Goal: Use online tool/utility: Utilize a website feature to perform a specific function

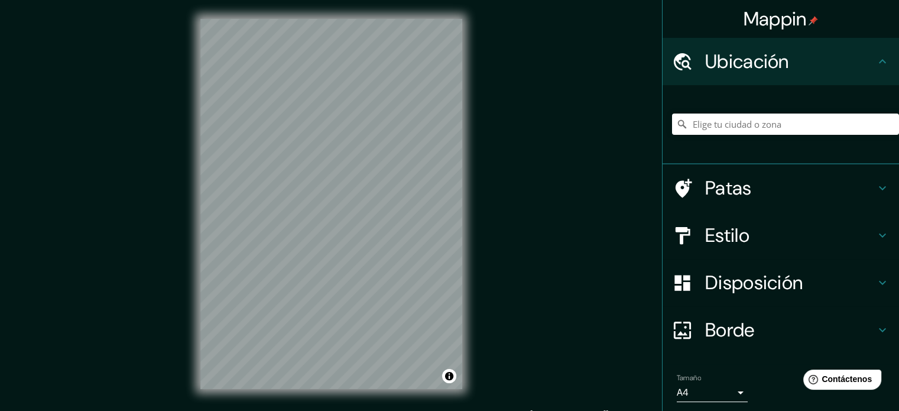
click at [772, 116] on input "Elige tu ciudad o zona" at bounding box center [785, 124] width 227 height 21
type input "Privada [PERSON_NAME][STREET_ADDRESS][PERSON_NAME]"
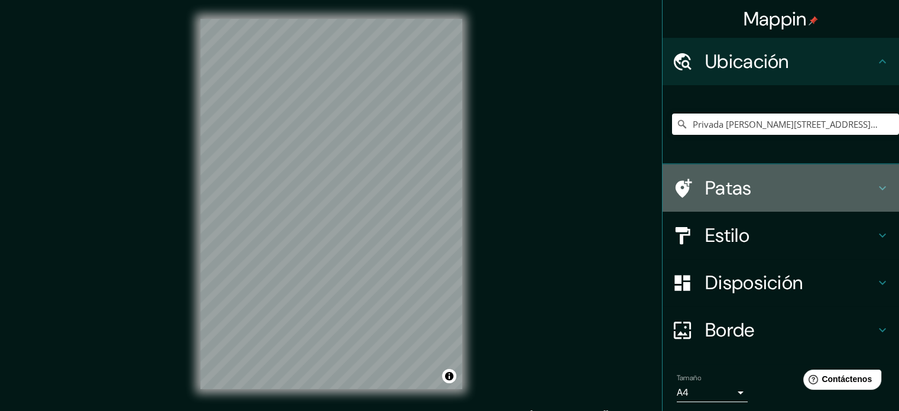
click at [879, 187] on icon at bounding box center [882, 188] width 7 height 4
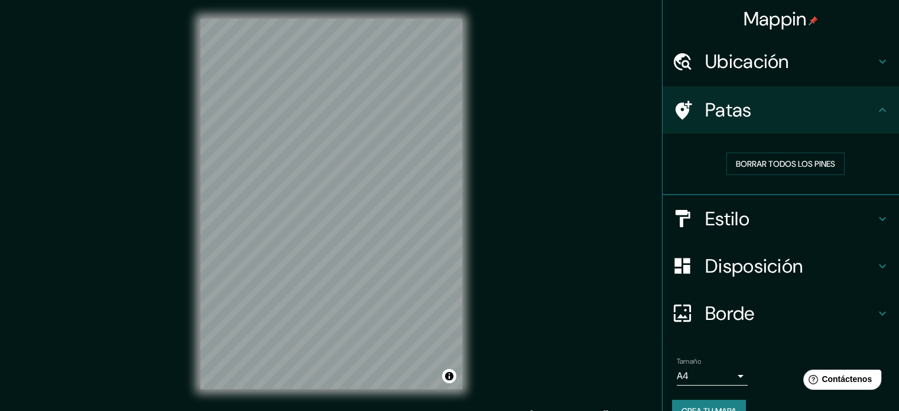
click at [882, 105] on div "Patas" at bounding box center [781, 109] width 237 height 47
click at [876, 65] on icon at bounding box center [883, 61] width 14 height 14
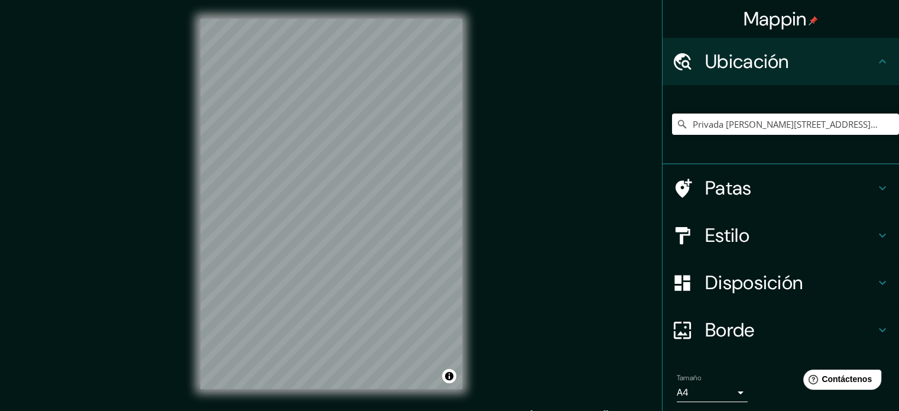
click at [876, 65] on icon at bounding box center [883, 61] width 14 height 14
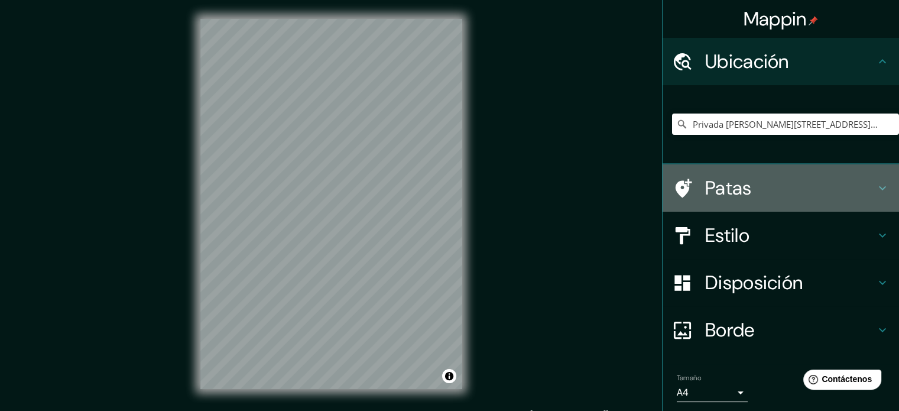
click at [879, 187] on icon at bounding box center [883, 188] width 14 height 14
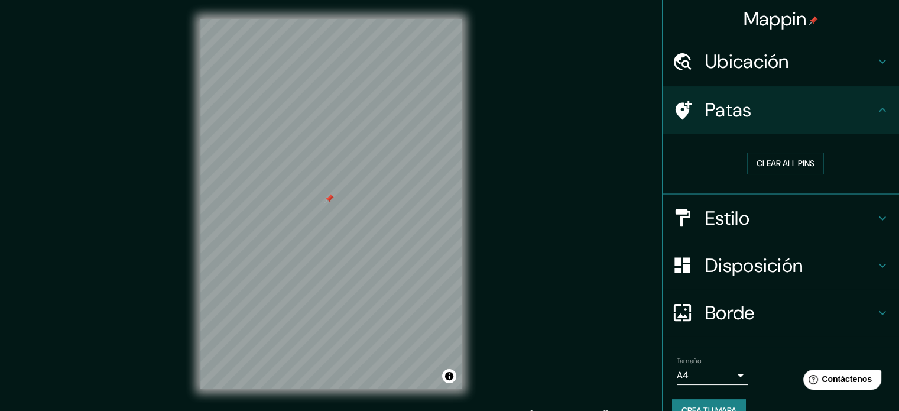
click at [858, 213] on h4 "Estilo" at bounding box center [790, 218] width 170 height 24
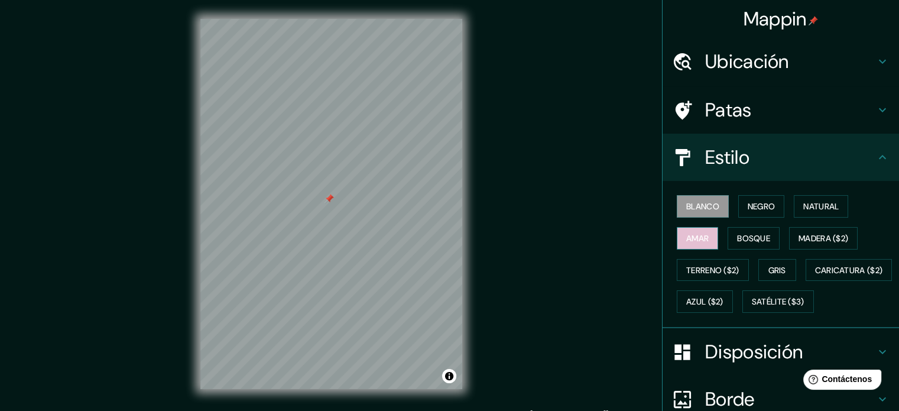
click at [687, 239] on font "Amar" at bounding box center [698, 238] width 22 height 11
click at [739, 211] on button "Negro" at bounding box center [762, 206] width 47 height 22
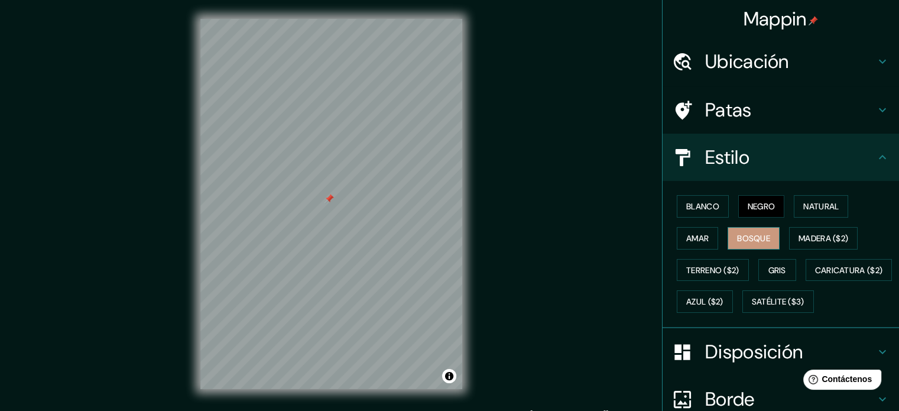
click at [747, 229] on button "Bosque" at bounding box center [754, 238] width 52 height 22
click at [720, 263] on font "Terreno ($2)" at bounding box center [713, 270] width 53 height 15
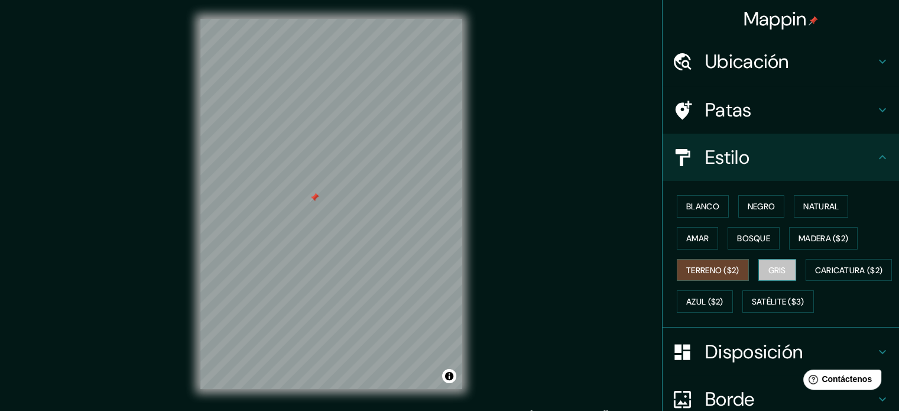
click at [761, 267] on button "Gris" at bounding box center [778, 270] width 38 height 22
click at [720, 269] on font "Terreno ($2)" at bounding box center [713, 270] width 53 height 11
click at [769, 268] on font "Gris" at bounding box center [778, 270] width 18 height 11
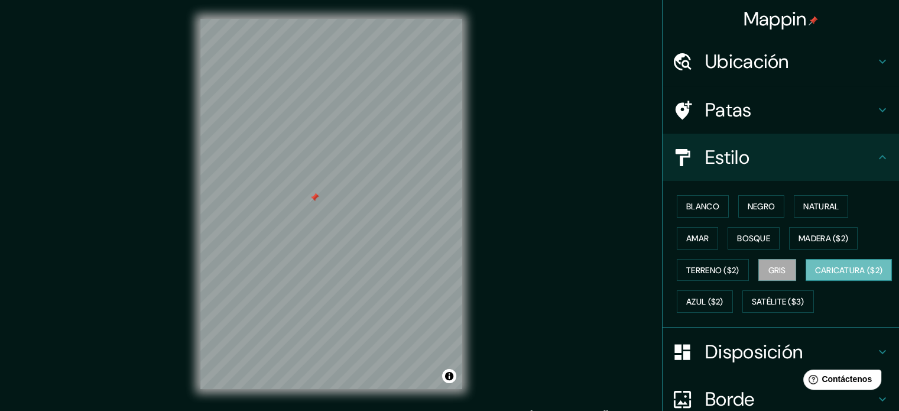
click at [815, 276] on font "Caricatura ($2)" at bounding box center [849, 270] width 68 height 11
click at [733, 303] on button "Azul ($2)" at bounding box center [705, 301] width 56 height 22
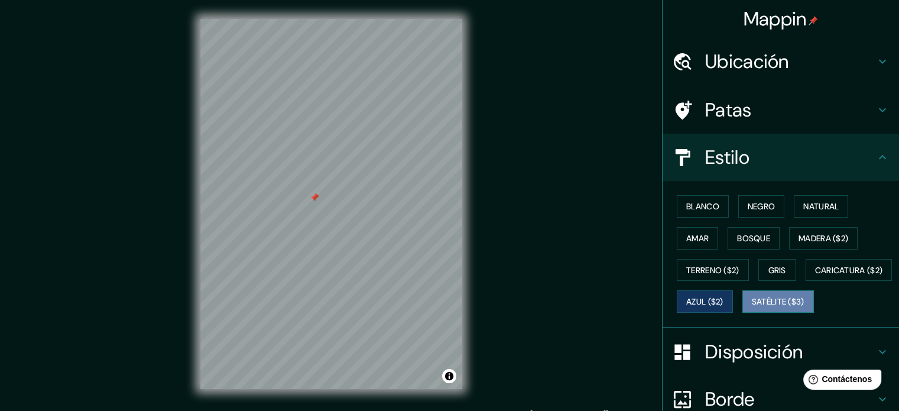
click at [752, 307] on font "Satélite ($3)" at bounding box center [778, 302] width 53 height 11
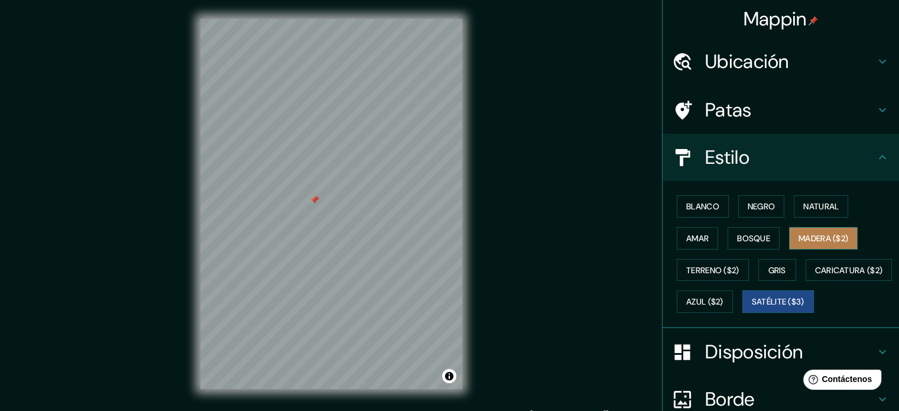
click at [835, 244] on font "Madera ($2)" at bounding box center [824, 238] width 50 height 15
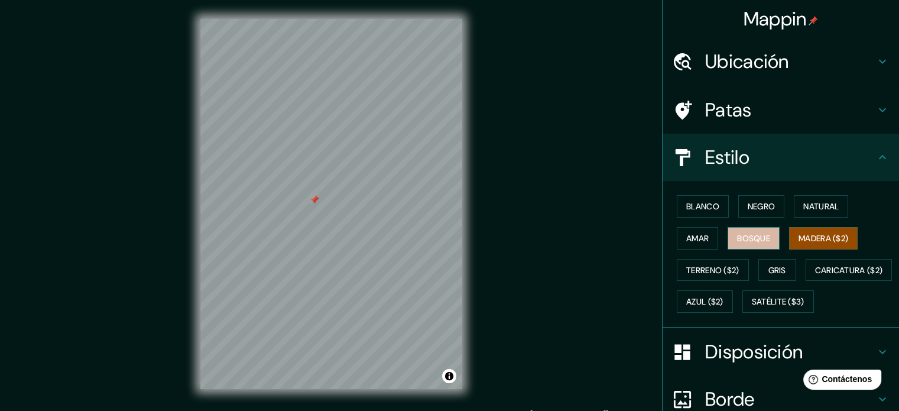
click at [766, 245] on button "Bosque" at bounding box center [754, 238] width 52 height 22
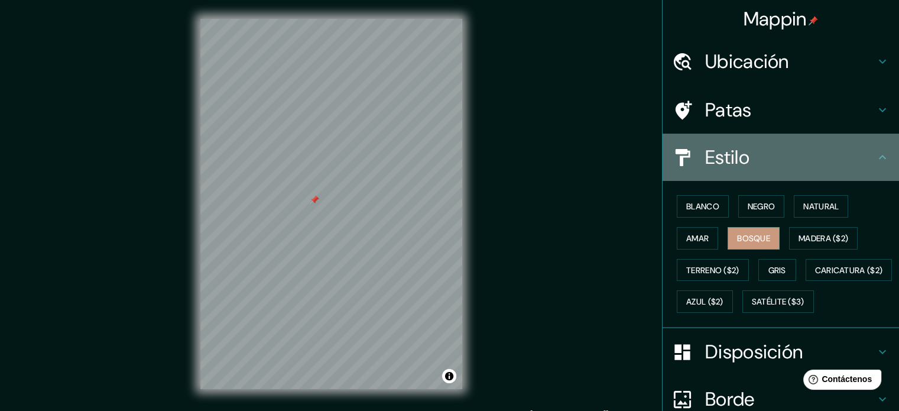
click at [876, 153] on icon at bounding box center [883, 157] width 14 height 14
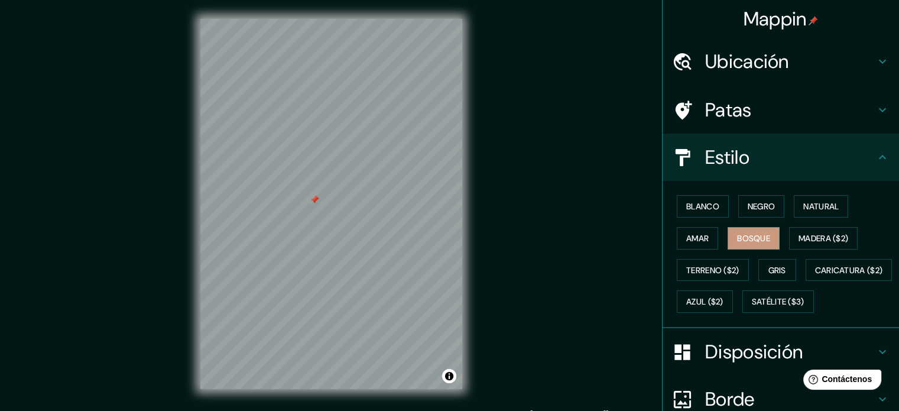
click at [876, 158] on icon at bounding box center [883, 157] width 14 height 14
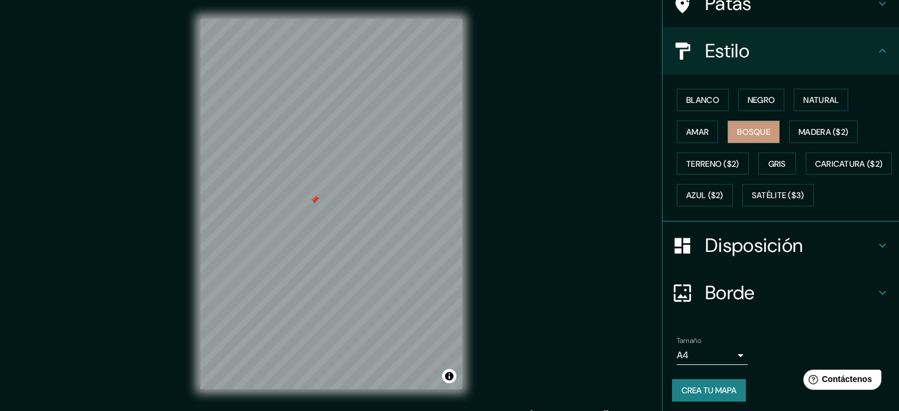
scroll to position [118, 0]
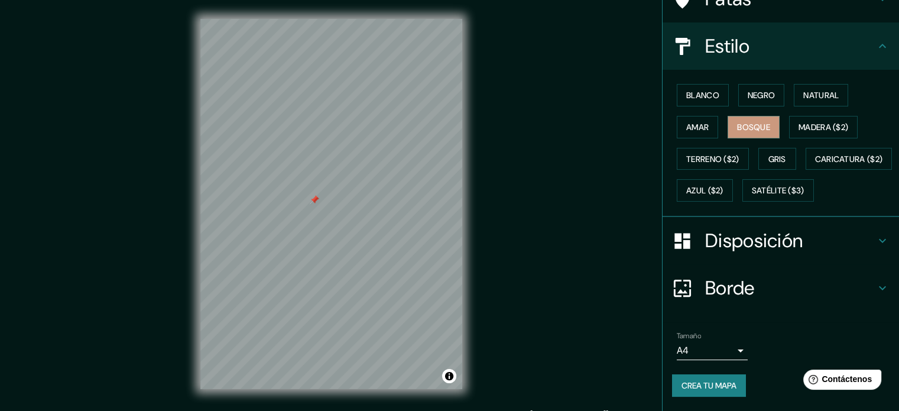
click at [879, 44] on icon at bounding box center [882, 46] width 7 height 4
click at [876, 248] on icon at bounding box center [883, 241] width 14 height 14
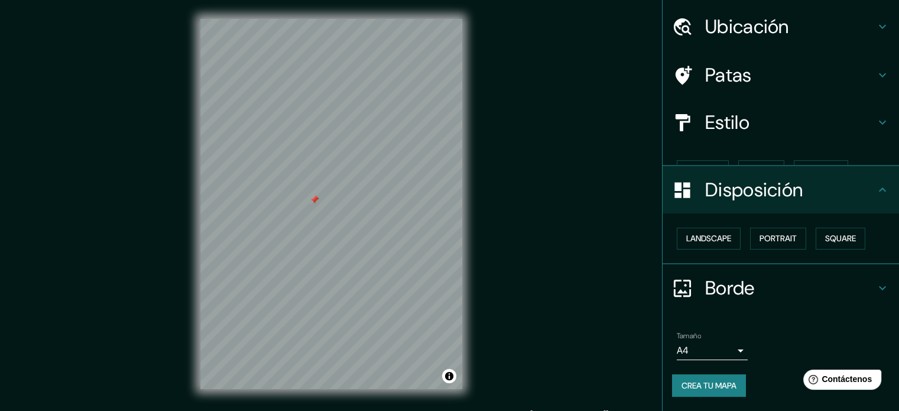
scroll to position [14, 0]
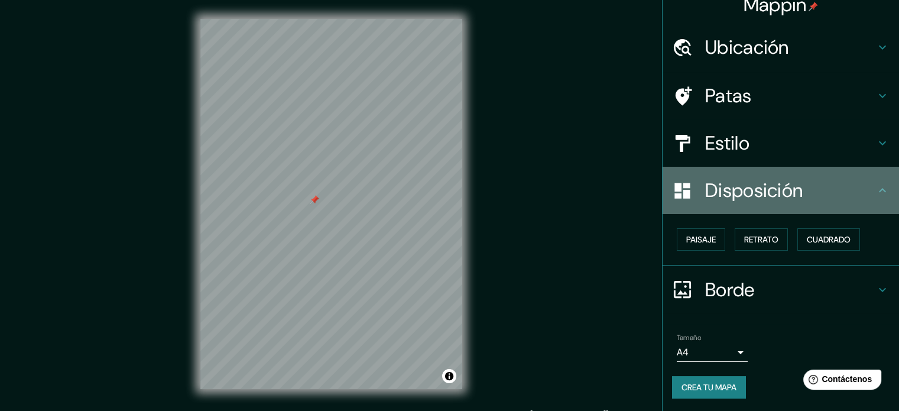
click at [877, 190] on icon at bounding box center [883, 190] width 14 height 14
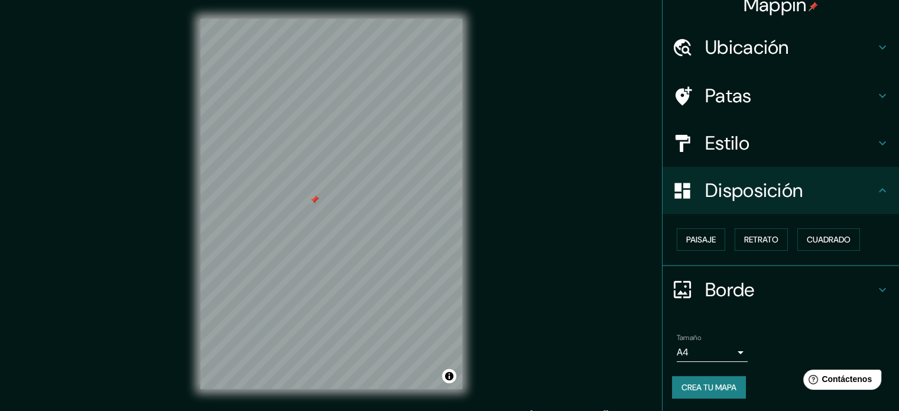
click at [876, 281] on div "Borde" at bounding box center [781, 289] width 237 height 47
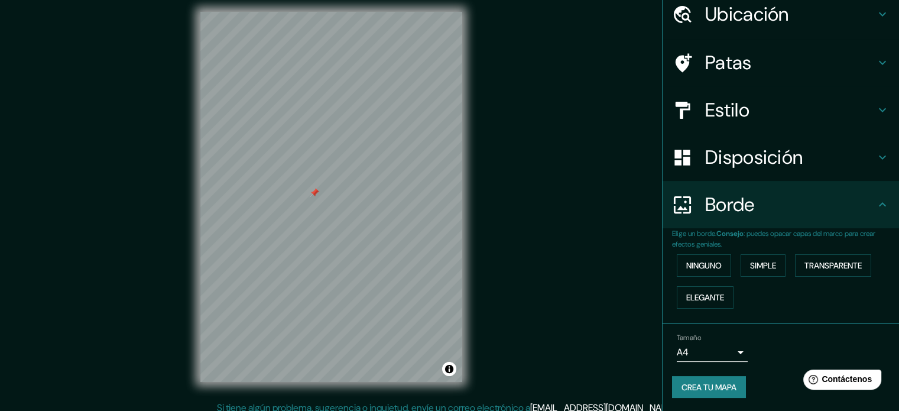
scroll to position [15, 0]
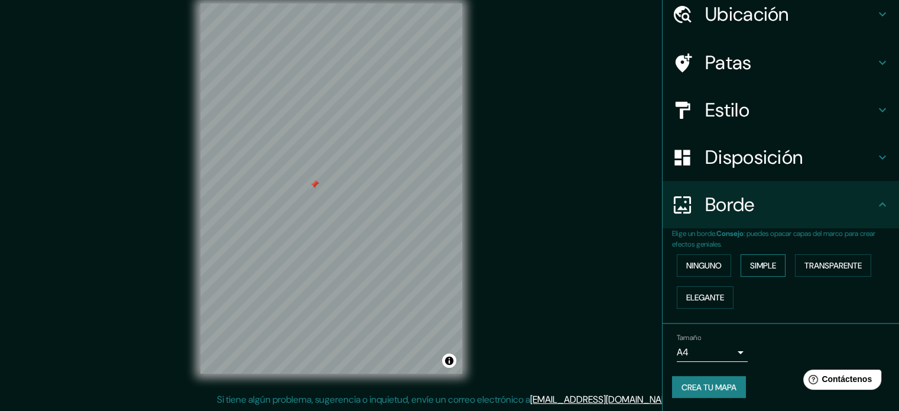
click at [750, 261] on font "Simple" at bounding box center [763, 265] width 26 height 11
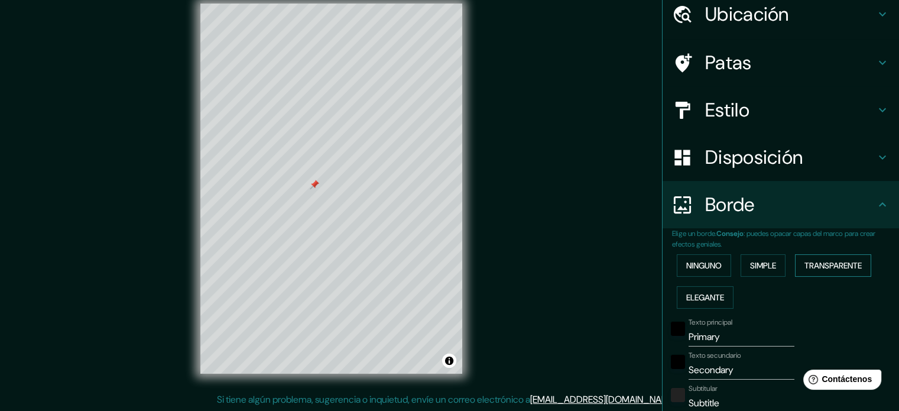
click at [818, 267] on font "Transparente" at bounding box center [833, 265] width 57 height 11
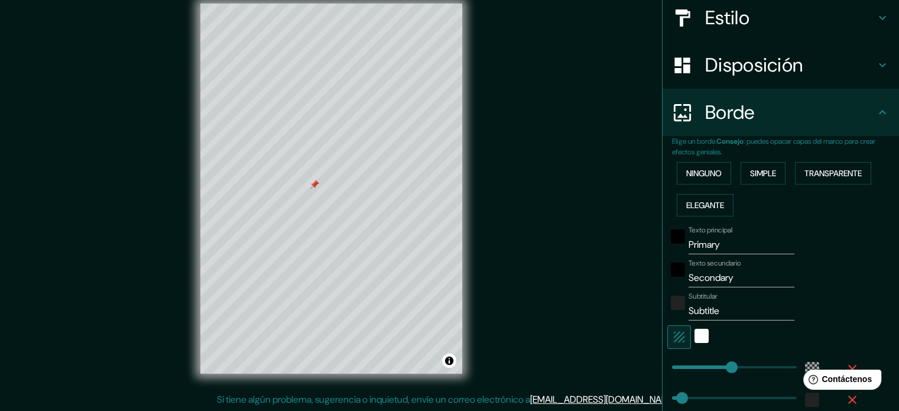
scroll to position [166, 0]
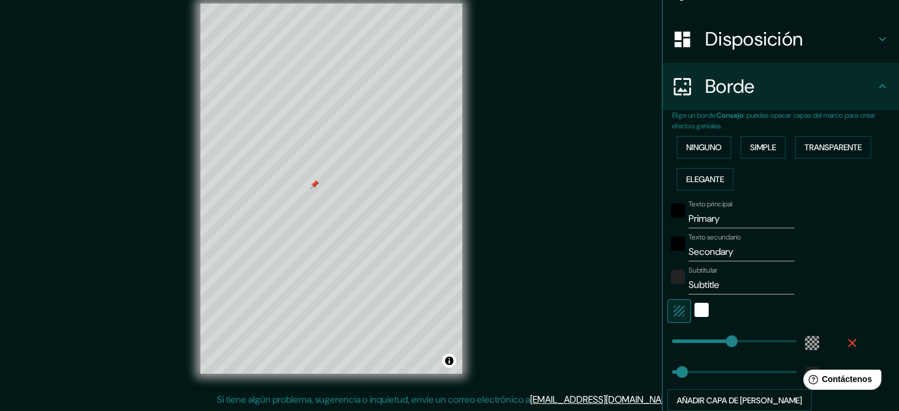
click at [724, 219] on input "Primary" at bounding box center [742, 218] width 106 height 19
drag, startPoint x: 724, startPoint y: 217, endPoint x: 679, endPoint y: 221, distance: 45.1
click at [679, 221] on div "Texto principal Primary" at bounding box center [765, 214] width 194 height 28
type input "M"
type input "213"
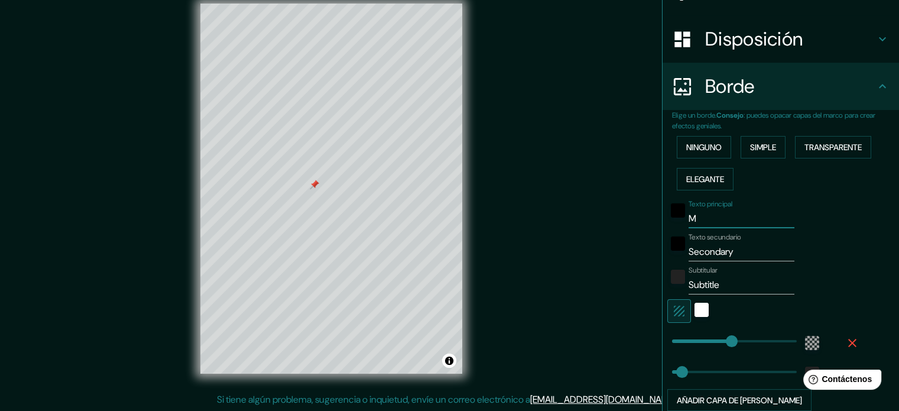
type input "35"
type input "Mi"
type input "213"
type input "35"
type input "Mic"
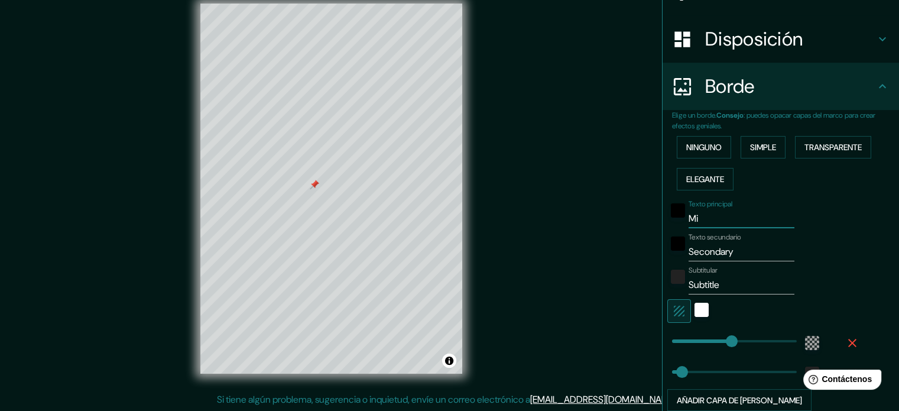
type input "213"
type input "35"
type input "Micr"
type input "213"
type input "35"
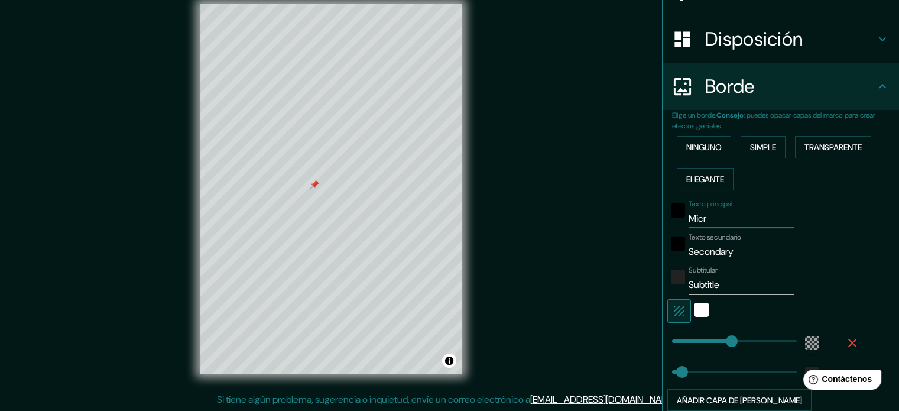
type input "Micro"
type input "213"
type input "35"
type input "Microl"
type input "213"
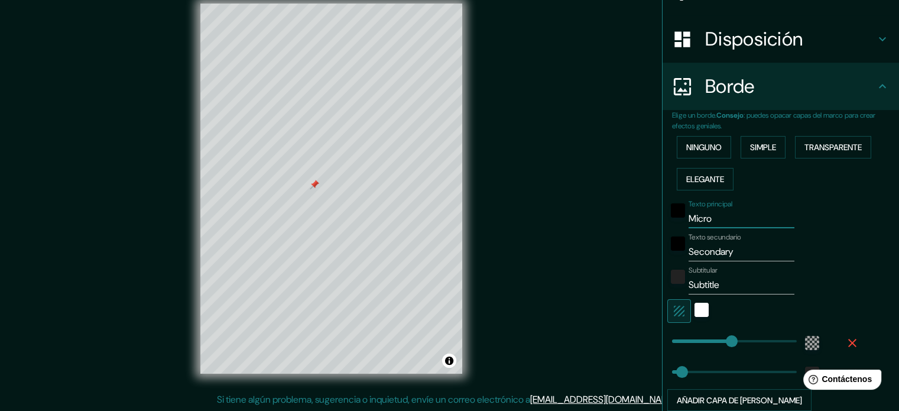
type input "35"
type input "Microlo"
type input "213"
type input "35"
type input "Microloc"
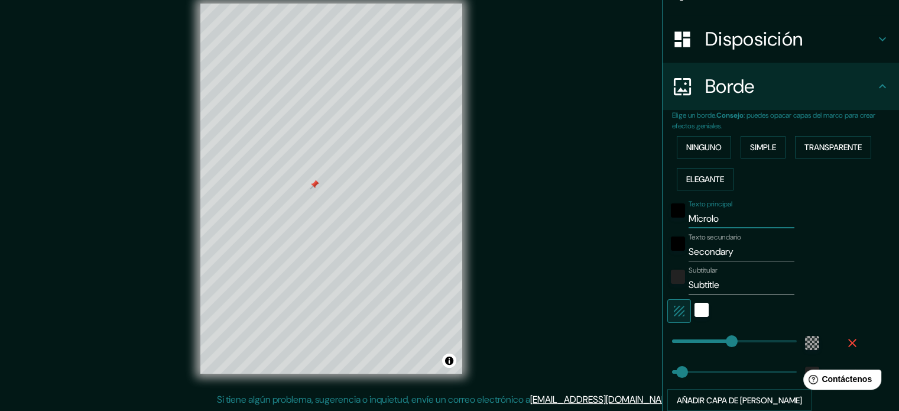
type input "213"
type input "35"
type input "Microloca"
type input "213"
type input "35"
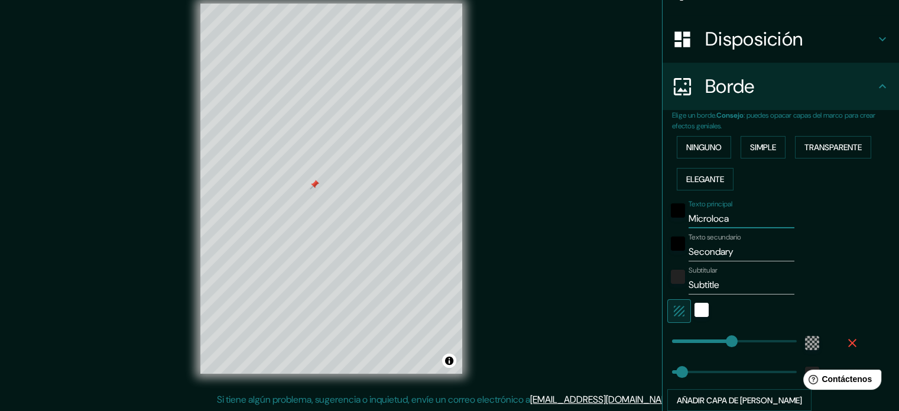
type input "Microlocal"
type input "213"
type input "35"
type input "Microlocali"
type input "213"
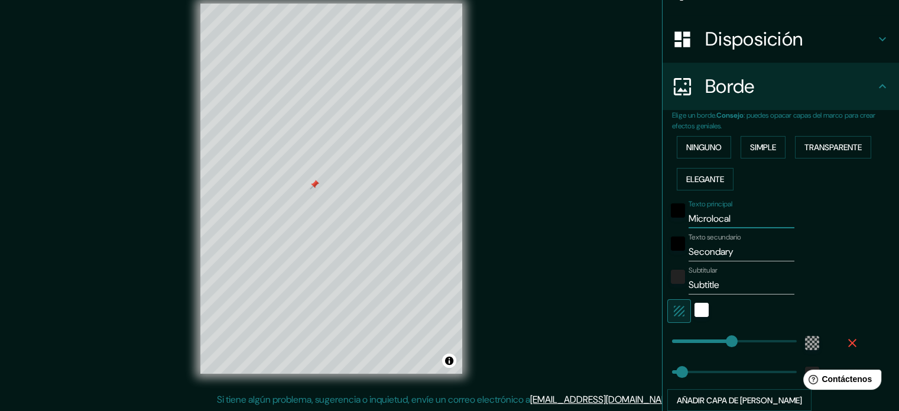
type input "35"
type input "Microlocaliz"
type input "213"
type input "35"
type input "Microlocaliza"
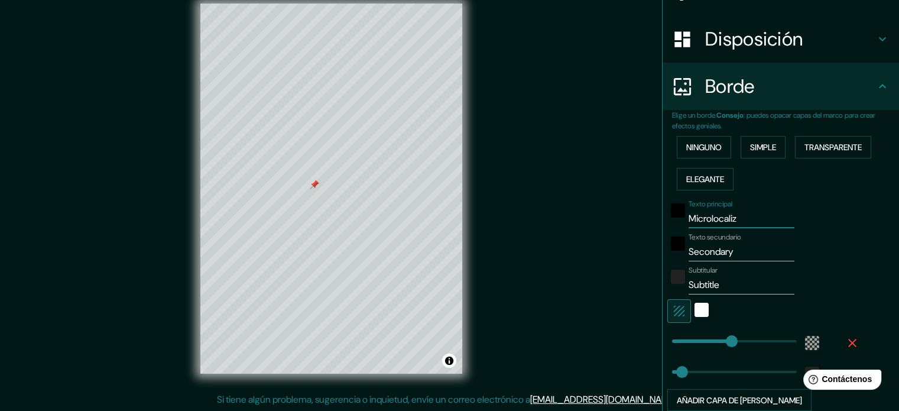
type input "213"
type input "35"
drag, startPoint x: 746, startPoint y: 224, endPoint x: 636, endPoint y: 252, distance: 114.2
click at [636, 252] on div "Mappin Ubicación Privada [PERSON_NAME][STREET_ADDRESS][PERSON_NAME] Privada [PE…" at bounding box center [449, 198] width 899 height 427
type input "213"
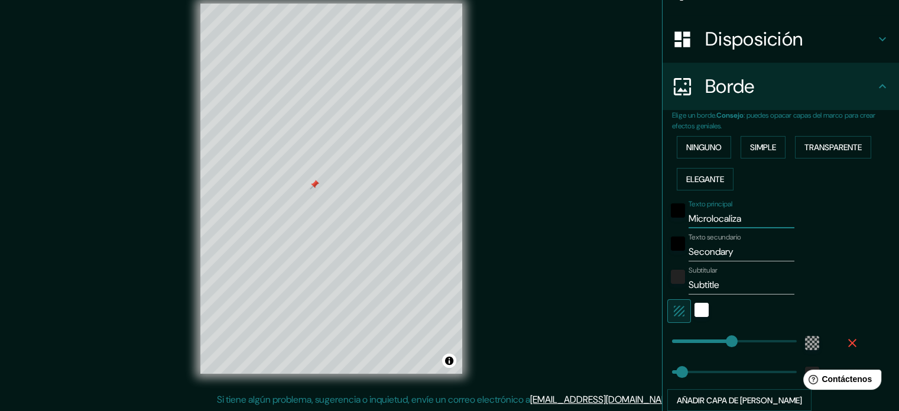
type input "35"
drag, startPoint x: 730, startPoint y: 251, endPoint x: 671, endPoint y: 264, distance: 60.7
click at [672, 264] on div "Texto principal Texto secundario Secondary Subtitular Subtitle Añadir capa de m…" at bounding box center [766, 303] width 189 height 216
type input "M"
type input "213"
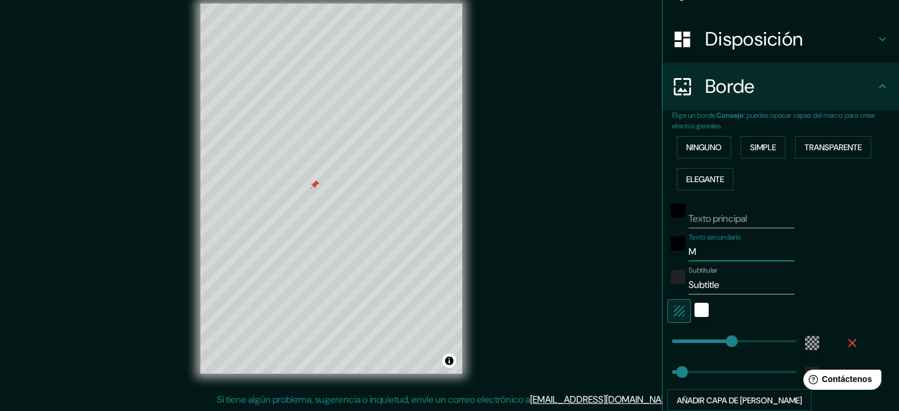
type input "35"
type input "Mi"
type input "213"
type input "35"
type input "Mic"
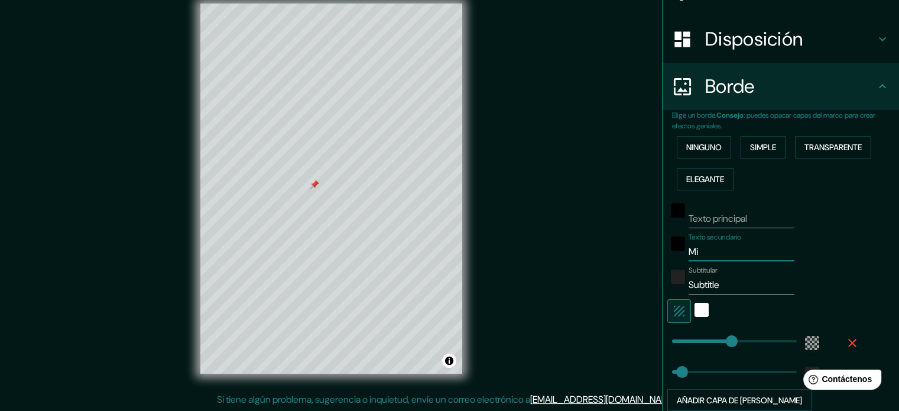
type input "213"
type input "35"
type input "Micr"
type input "213"
type input "35"
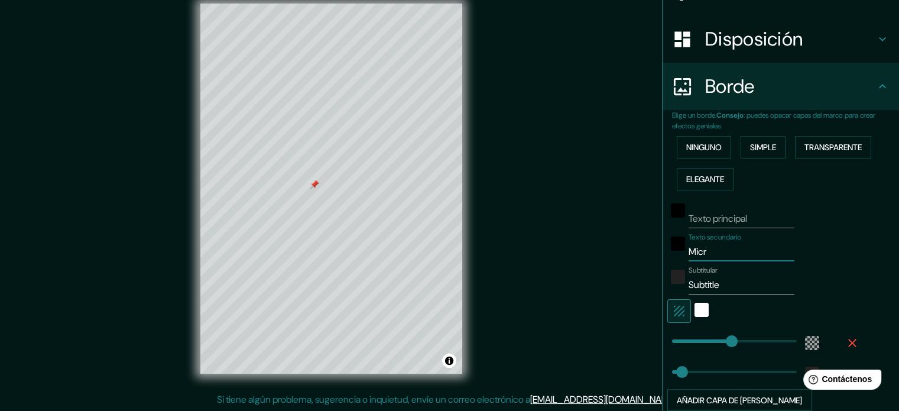
type input "Micro"
type input "213"
type input "35"
type input "Microl"
type input "213"
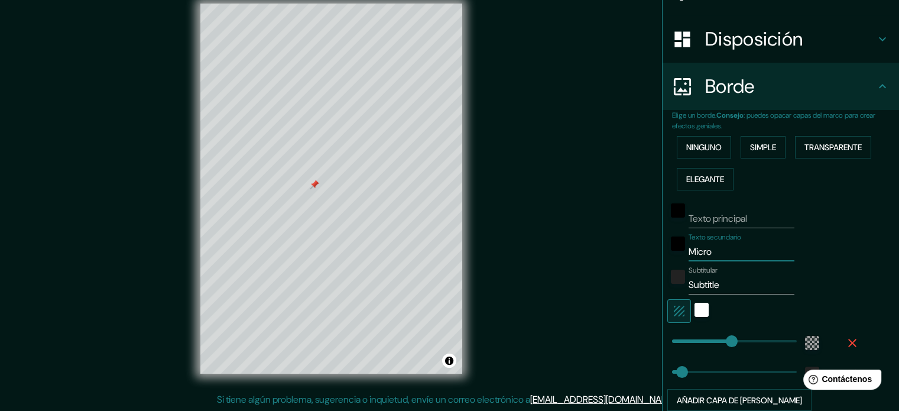
type input "35"
type input "Microlo"
type input "213"
type input "35"
type input "Microloc"
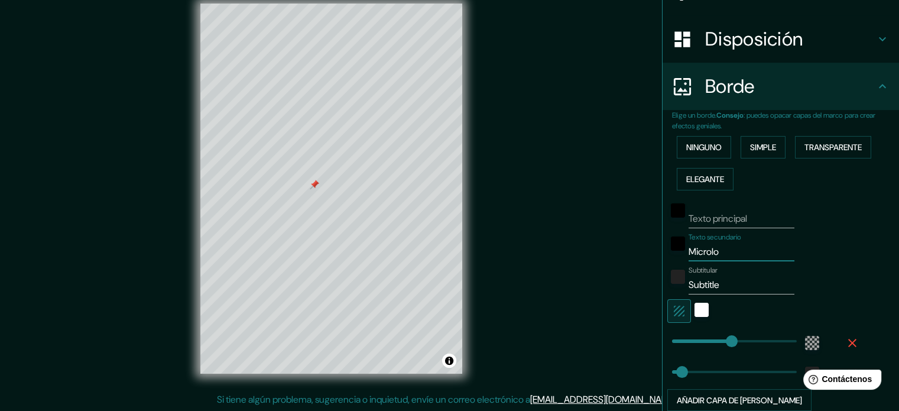
type input "213"
type input "35"
type input "Microloca"
type input "213"
type input "35"
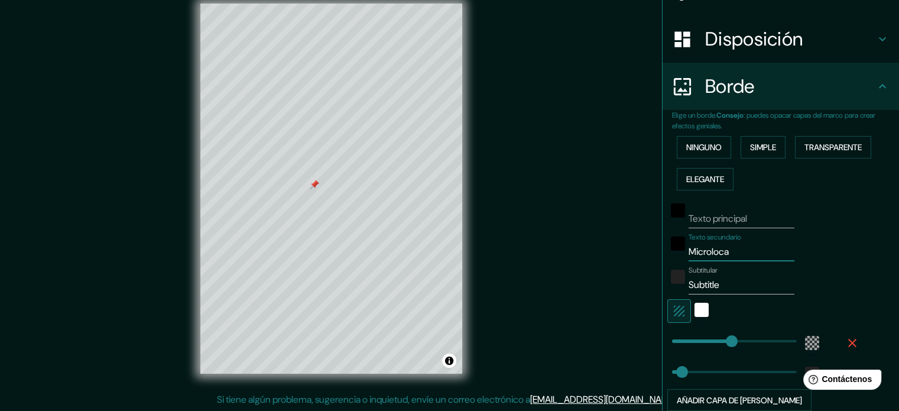
type input "Microlocal"
type input "213"
type input "35"
type input "Microlocali"
type input "213"
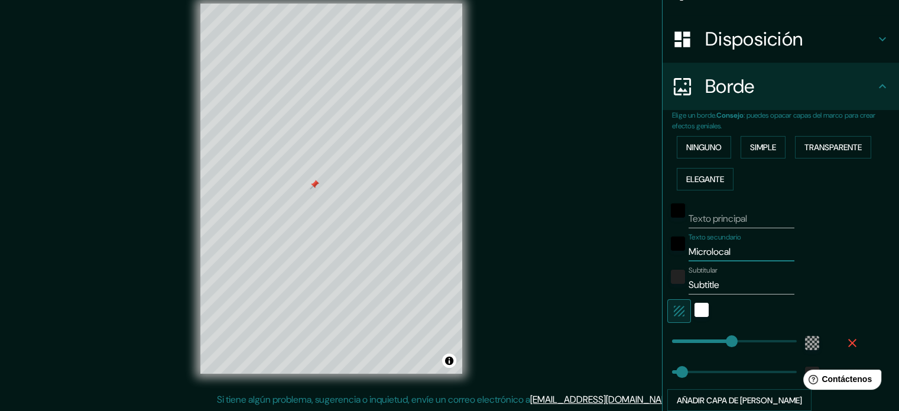
type input "35"
type input "Microlocaliz"
type input "213"
type input "35"
type input "Microlocaliza"
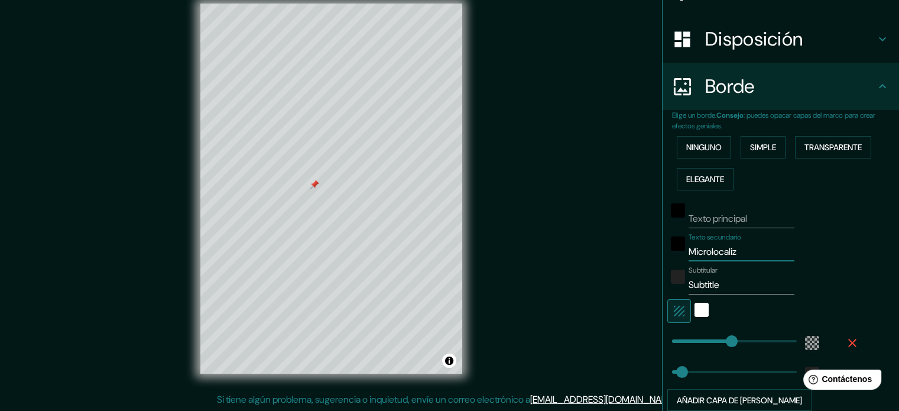
type input "213"
type input "35"
type input "Microlocalizac"
type input "213"
type input "35"
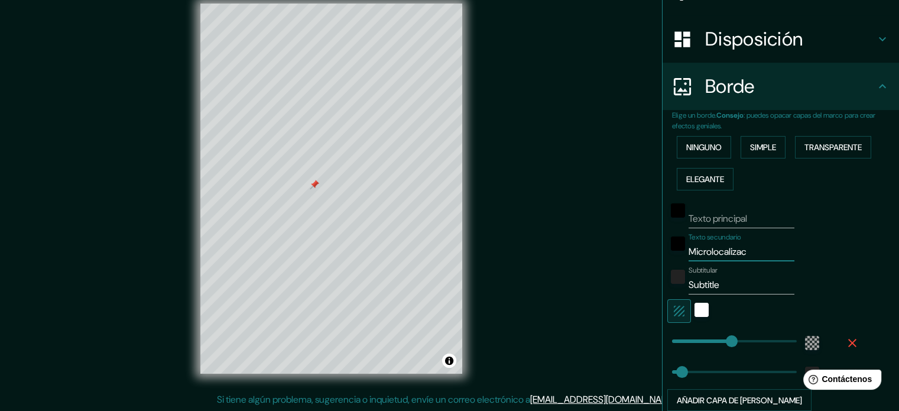
type input "Microlocalizaci"
type input "213"
type input "35"
type input "Microlocalizació"
type input "213"
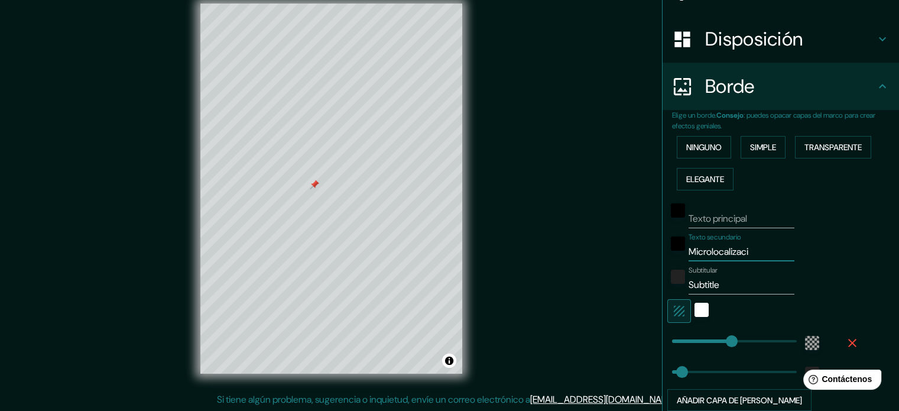
type input "35"
type input "Microlocalización"
type input "213"
type input "35"
type input "Microlocalización"
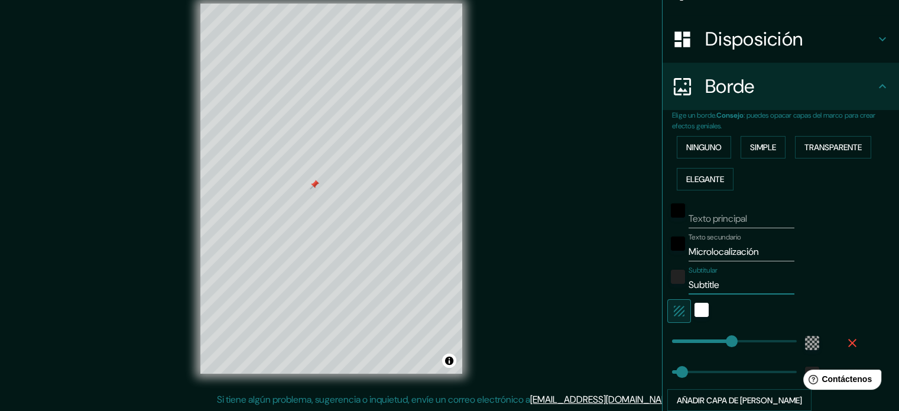
click at [724, 286] on input "Subtitle" at bounding box center [742, 285] width 106 height 19
drag, startPoint x: 723, startPoint y: 286, endPoint x: 671, endPoint y: 292, distance: 52.4
click at [671, 292] on div "Subtitular Subtitle" at bounding box center [765, 280] width 194 height 28
type input "A"
type input "213"
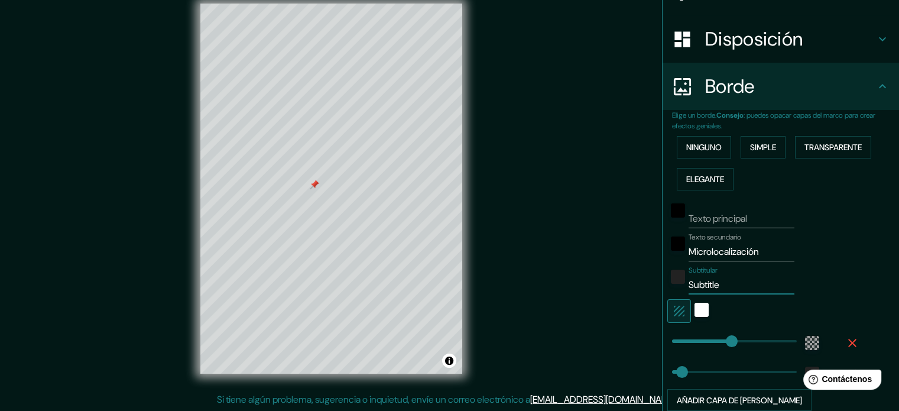
type input "35"
type input "Ac"
type input "213"
type input "35"
type input "Acx"
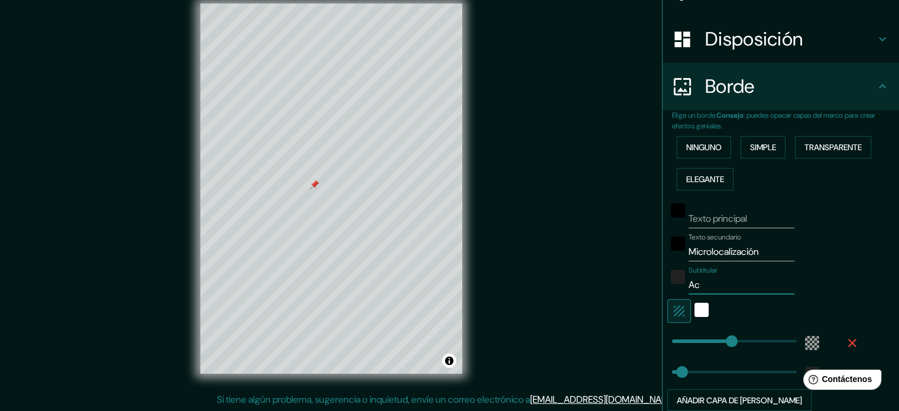
type input "213"
type input "35"
type input "Acxo"
type input "213"
type input "35"
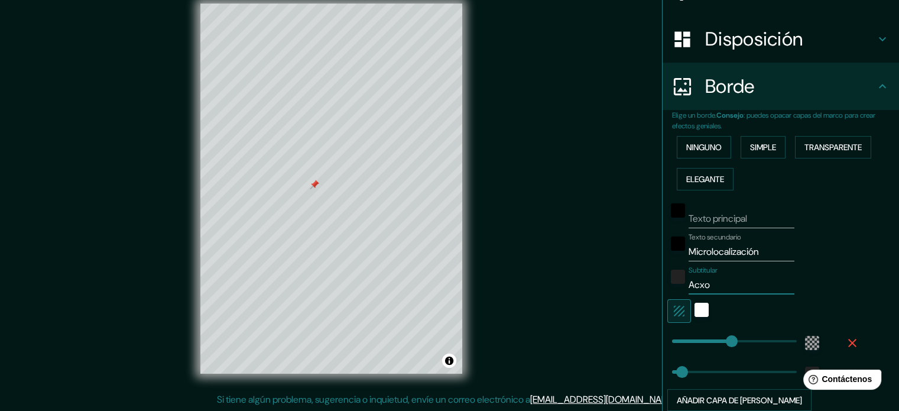
type input "Acxot"
type input "213"
type input "35"
type input "Acxotl"
type input "213"
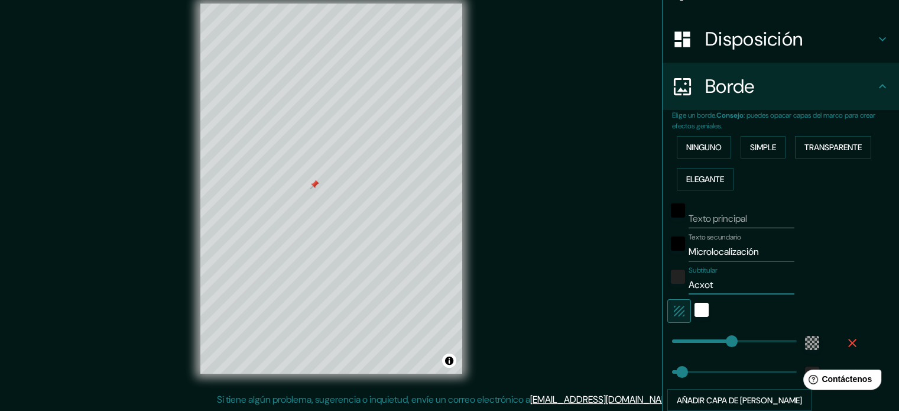
type input "35"
type input "[PERSON_NAME]"
type input "213"
type input "35"
type input "[PERSON_NAME]"
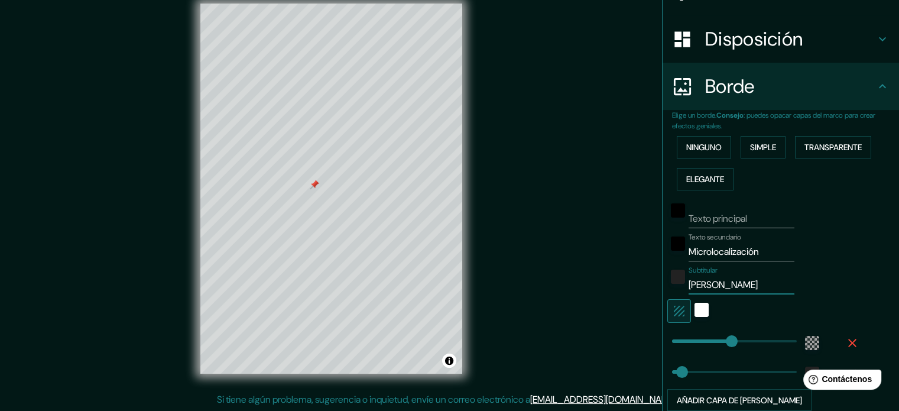
type input "213"
type input "35"
type input "[PERSON_NAME] d"
type input "213"
type input "35"
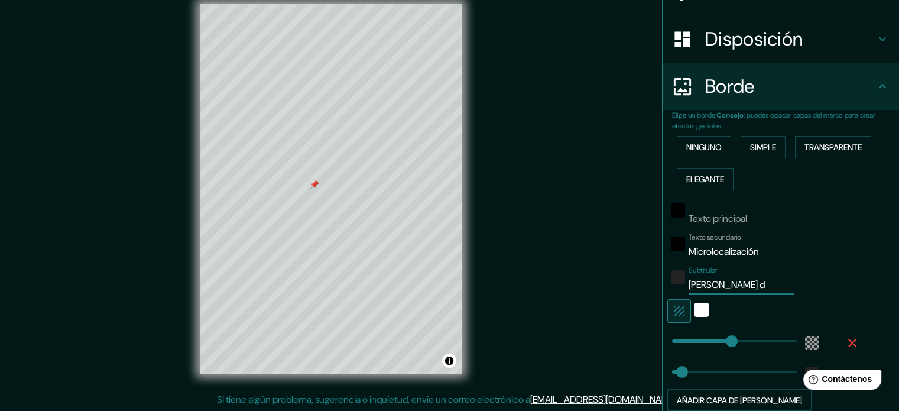
type input "[PERSON_NAME] de"
type input "213"
type input "35"
type input "[PERSON_NAME] del"
type input "213"
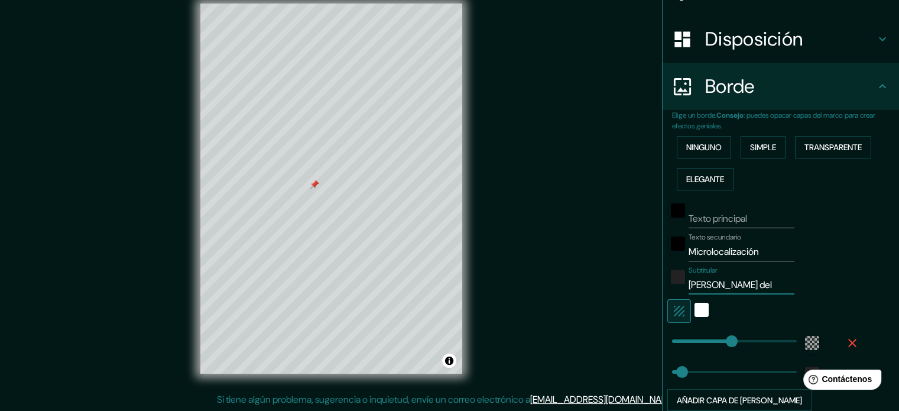
type input "35"
type input "[PERSON_NAME] del"
type input "213"
type input "35"
type input "[PERSON_NAME] del r"
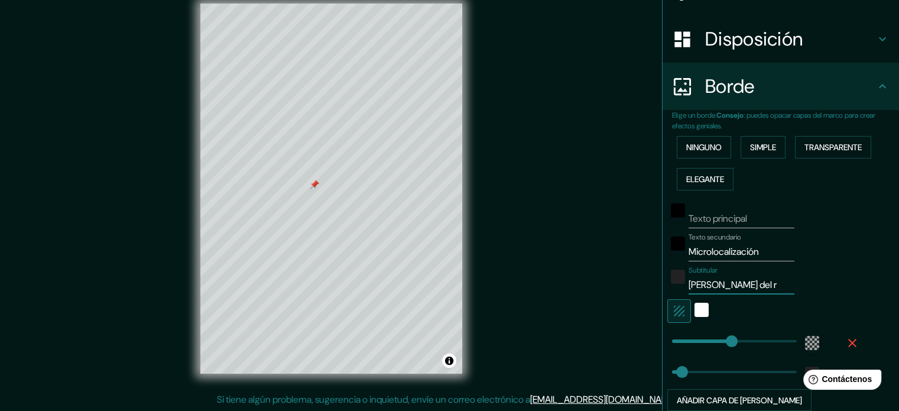
type input "213"
type input "35"
type input "[PERSON_NAME] del rí"
type input "213"
type input "35"
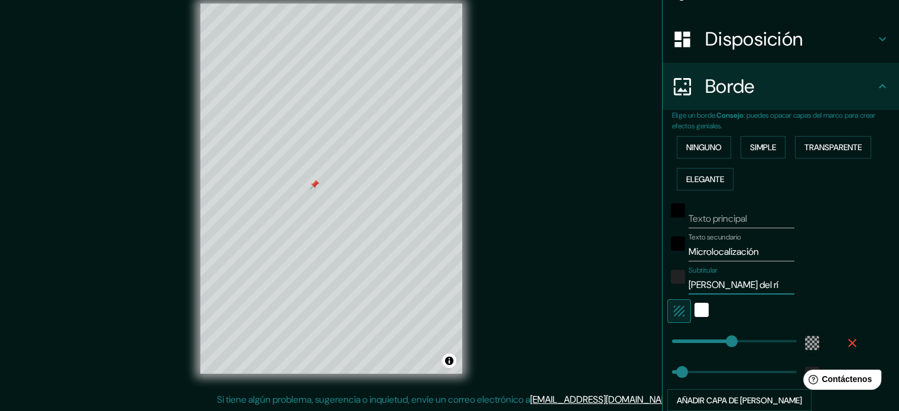
type input "[PERSON_NAME] del río"
type input "213"
type input "35"
type input "[PERSON_NAME] del río"
click at [698, 309] on div "blanco" at bounding box center [702, 310] width 14 height 14
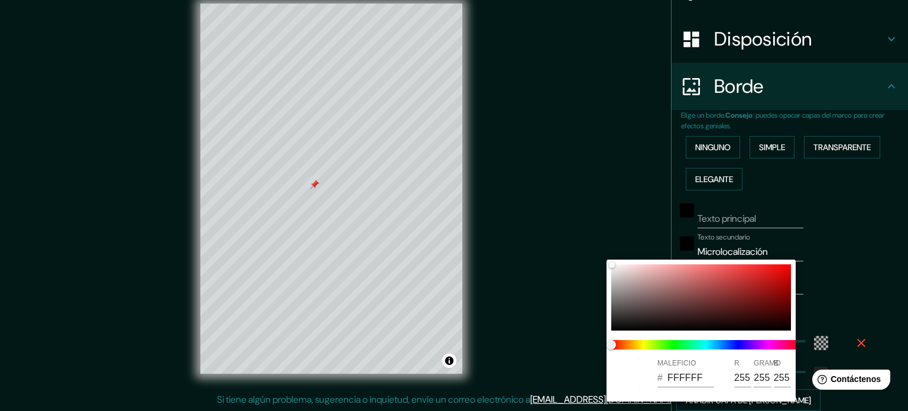
click at [846, 276] on div at bounding box center [454, 205] width 908 height 411
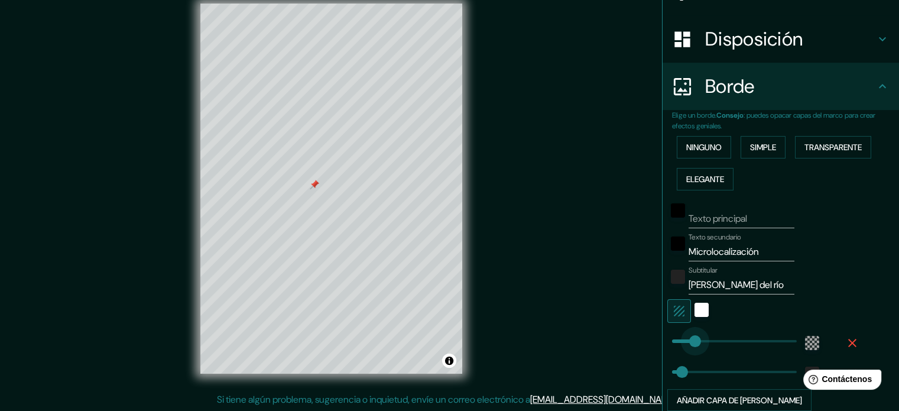
type input "47"
type input "35"
type input "39"
drag, startPoint x: 723, startPoint y: 341, endPoint x: 674, endPoint y: 357, distance: 50.9
type input "35"
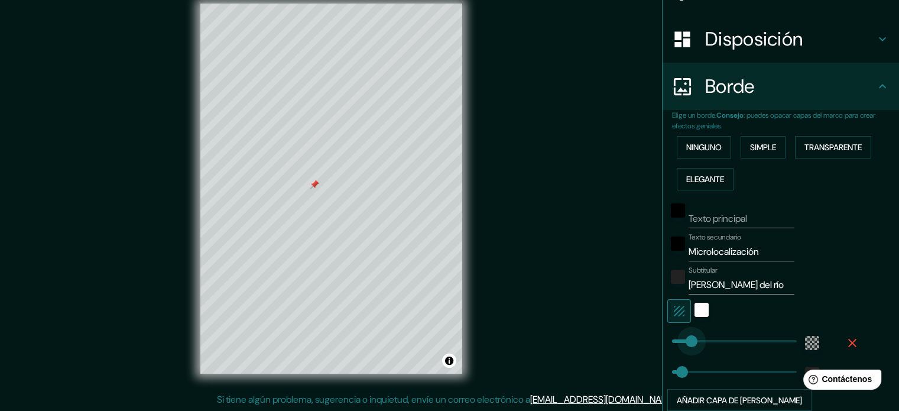
type input "140"
drag, startPoint x: 674, startPoint y: 342, endPoint x: 702, endPoint y: 342, distance: 29.0
type input "35"
type input "199"
drag, startPoint x: 702, startPoint y: 342, endPoint x: 719, endPoint y: 342, distance: 16.6
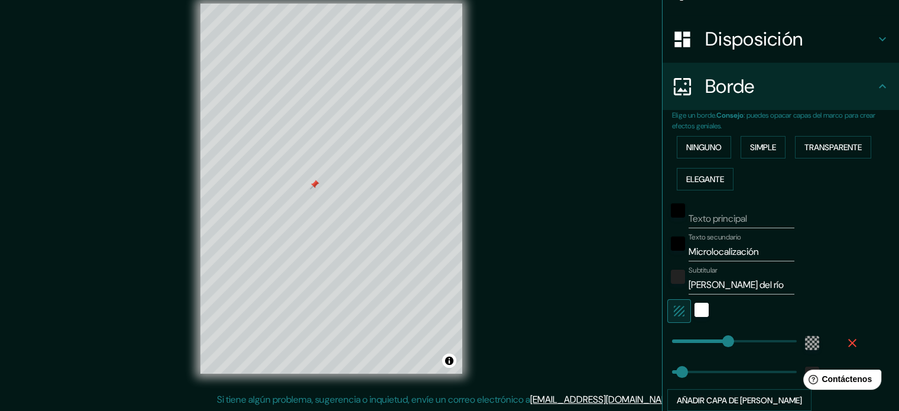
type input "35"
type input "177"
type input "274"
drag, startPoint x: 678, startPoint y: 371, endPoint x: 740, endPoint y: 368, distance: 62.1
type input "26"
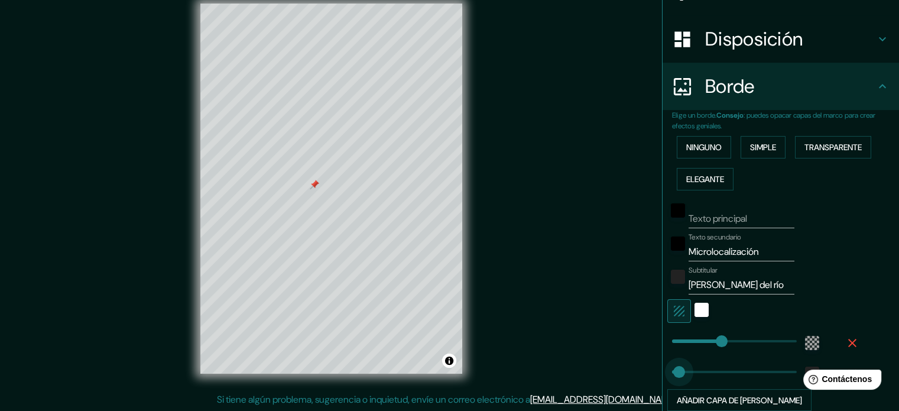
drag, startPoint x: 740, startPoint y: 368, endPoint x: 671, endPoint y: 373, distance: 69.9
type input "87"
type input "53"
click at [695, 311] on div "blanco" at bounding box center [702, 310] width 14 height 14
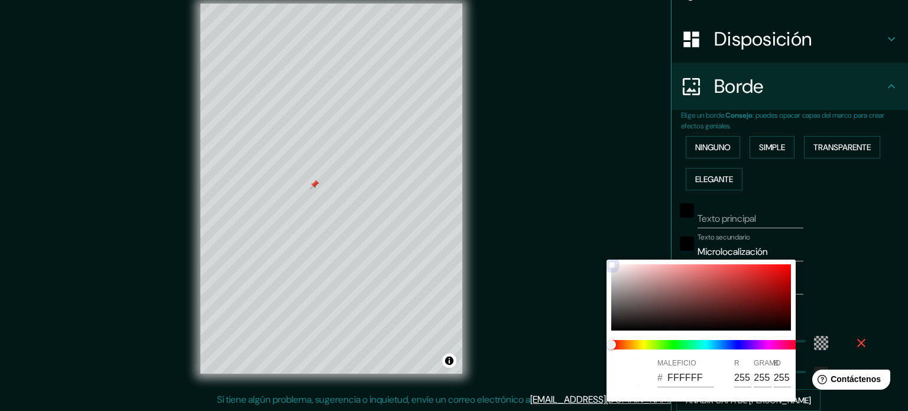
type input "EBE6E6"
type input "235"
type input "230"
type input "D0C9C9"
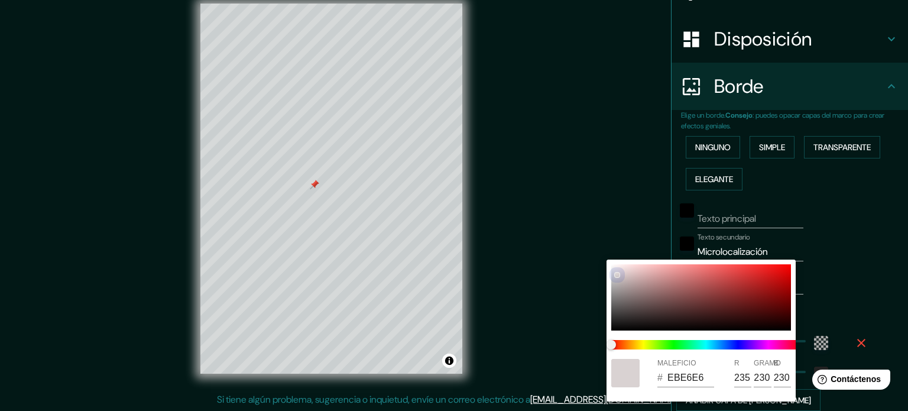
type input "208"
type input "201"
type input "C9C1C1"
type input "201"
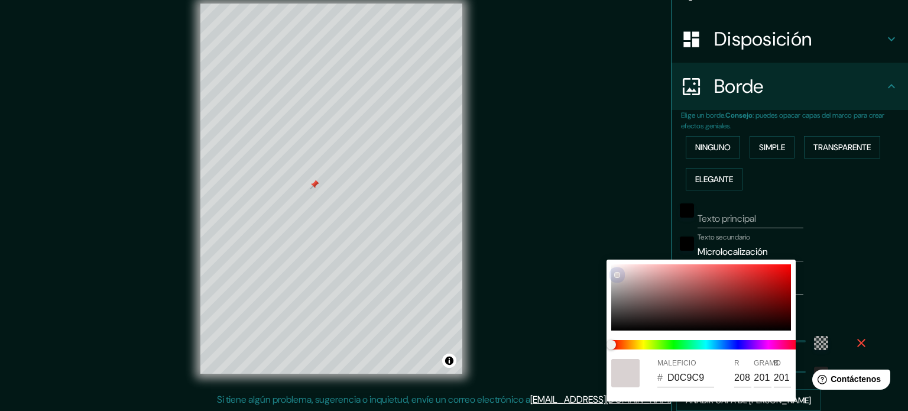
type input "193"
type input "BDB6B6"
type input "189"
type input "182"
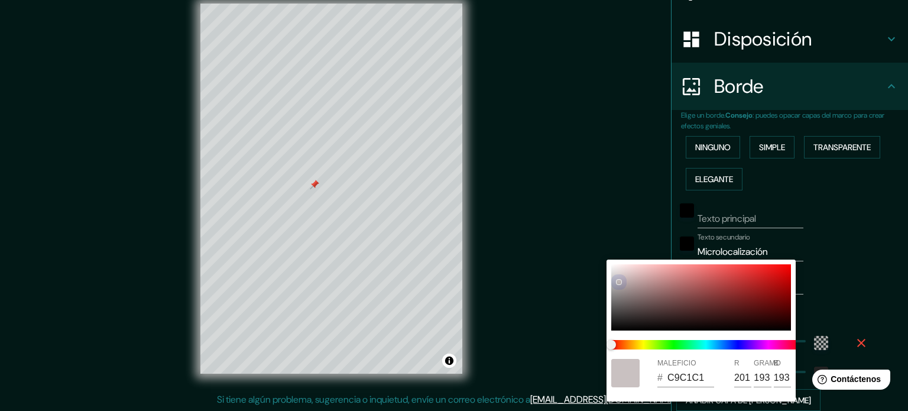
type input "182"
type input "B9B1B1"
type input "185"
type input "177"
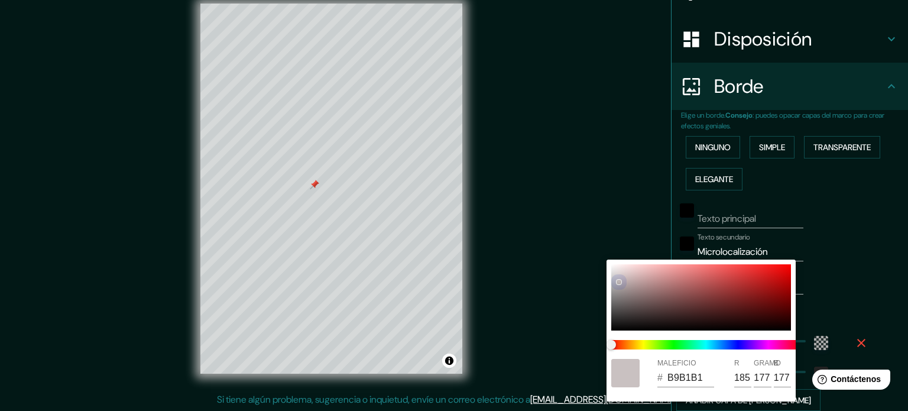
type input "B2AAAA"
type input "178"
type input "170"
type input "B0A7A7"
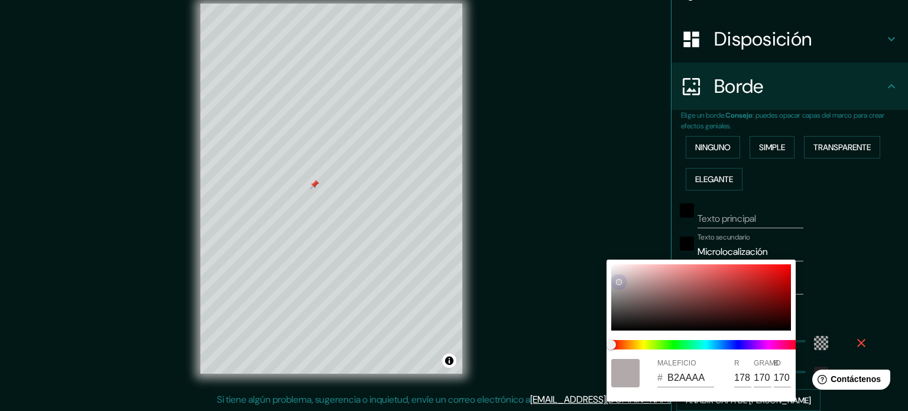
type input "176"
type input "167"
type input "ABA3A3"
type input "171"
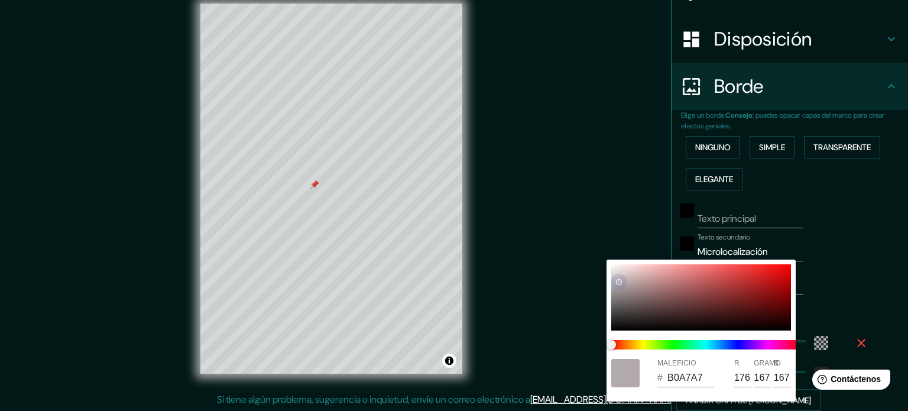
type input "163"
type input "A9A1A1"
type input "169"
type input "161"
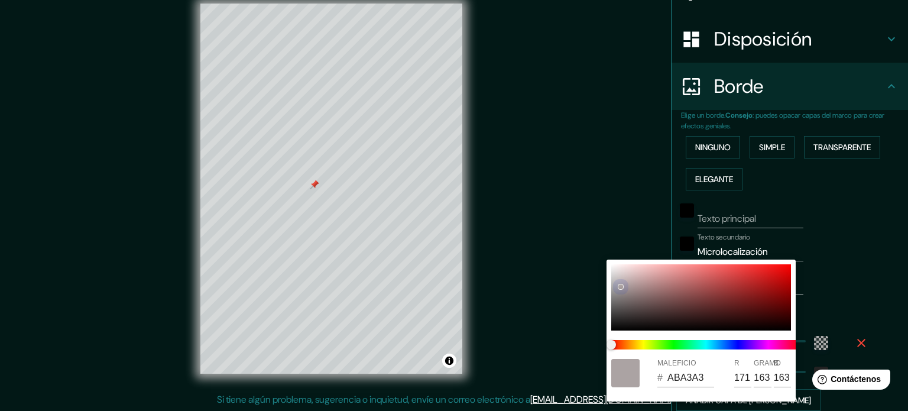
type input "161"
type input "A49B9B"
type input "164"
type input "155"
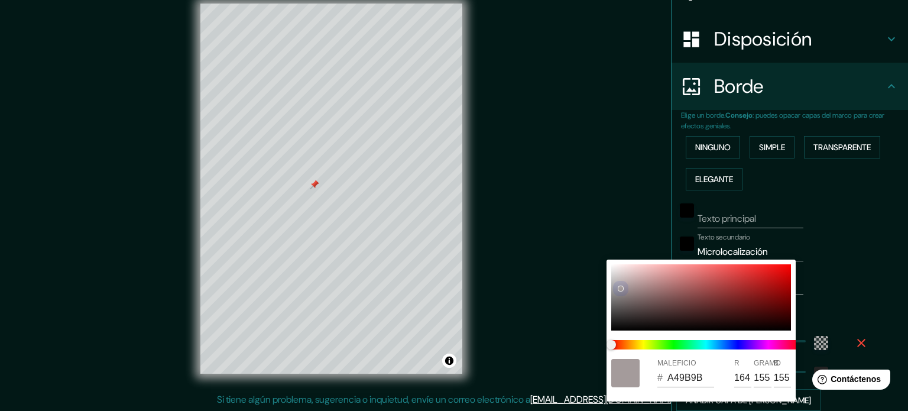
type input "D7C8C8"
type input "215"
type input "200"
type input "DBCDCD"
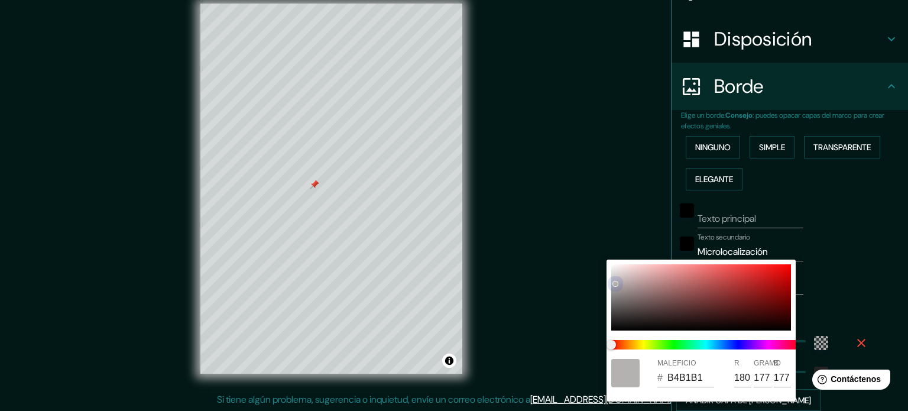
drag, startPoint x: 613, startPoint y: 266, endPoint x: 609, endPoint y: 272, distance: 6.9
click at [615, 283] on div at bounding box center [615, 283] width 5 height 5
click at [591, 157] on div at bounding box center [454, 205] width 908 height 411
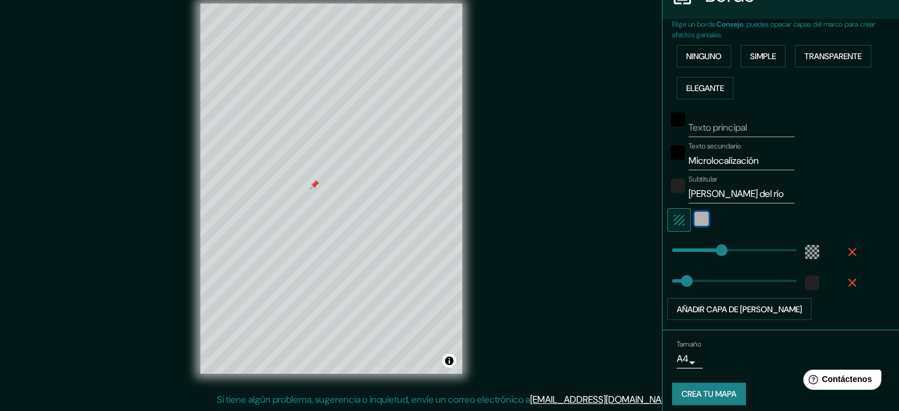
scroll to position [263, 0]
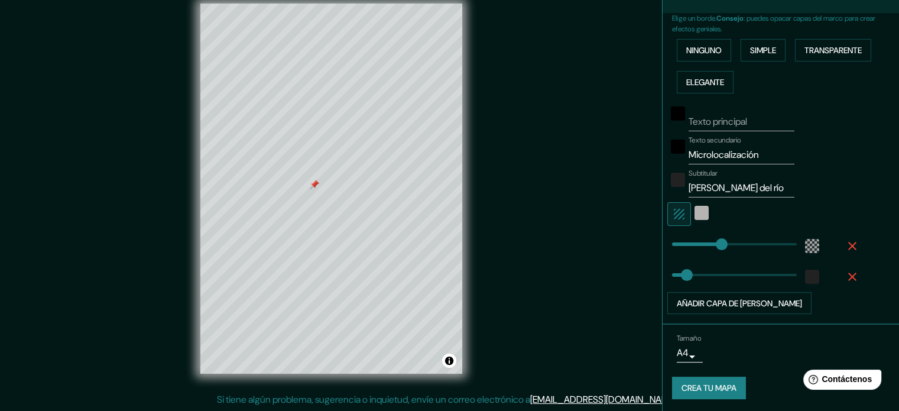
click at [721, 383] on font "Crea tu mapa" at bounding box center [709, 388] width 55 height 11
drag, startPoint x: 870, startPoint y: 1, endPoint x: 611, endPoint y: 179, distance: 314.1
click at [608, 181] on div "Mappin Ubicación Privada [PERSON_NAME][STREET_ADDRESS][PERSON_NAME] Privada [PE…" at bounding box center [449, 198] width 899 height 427
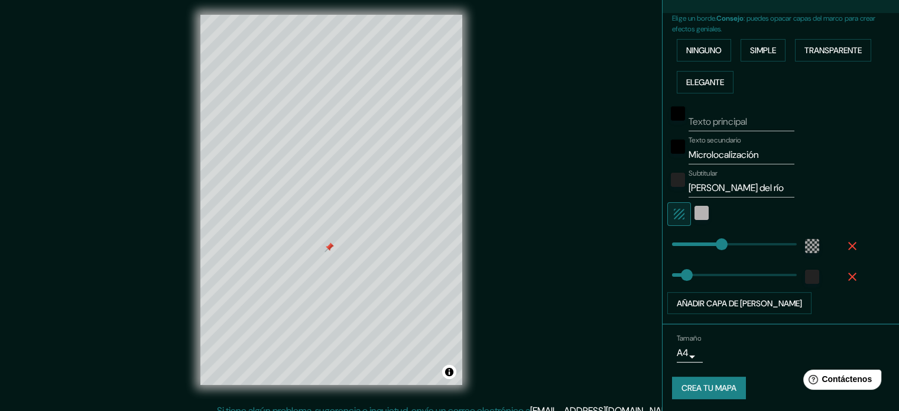
scroll to position [0, 0]
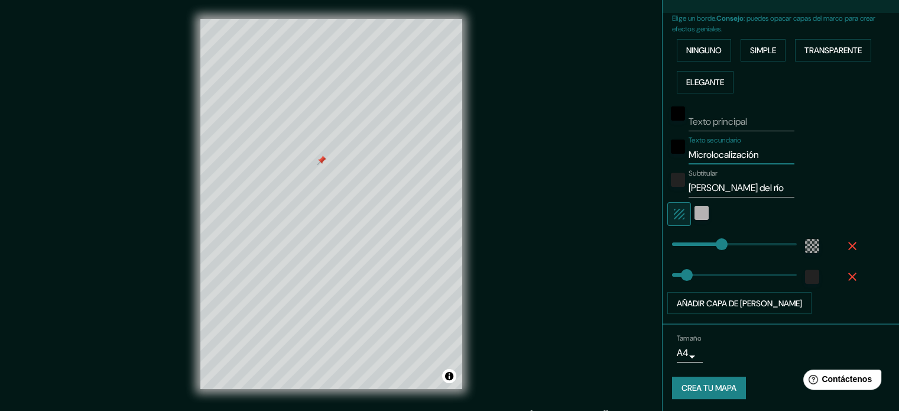
click at [689, 156] on input "Microlocalización" at bounding box center [742, 154] width 106 height 19
